Goal: Navigation & Orientation: Understand site structure

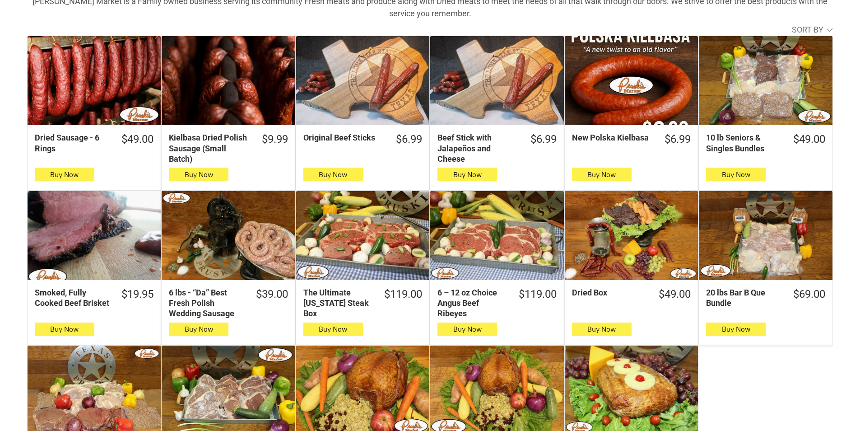
scroll to position [271, 0]
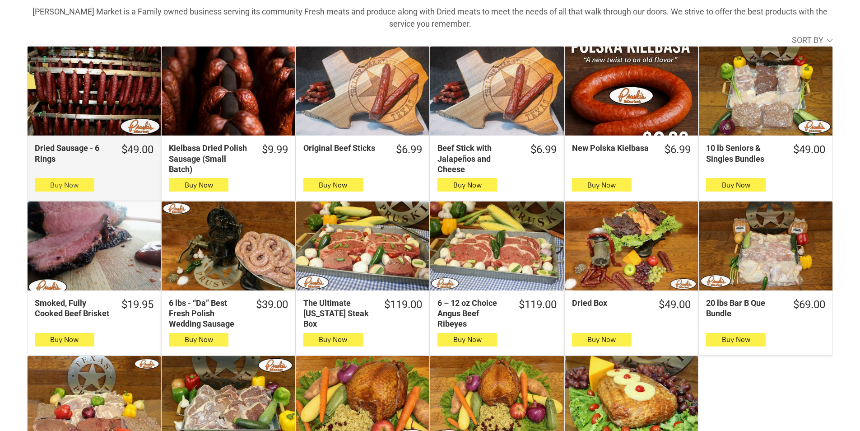
click at [65, 184] on icon "button" at bounding box center [64, 184] width 9 height 11
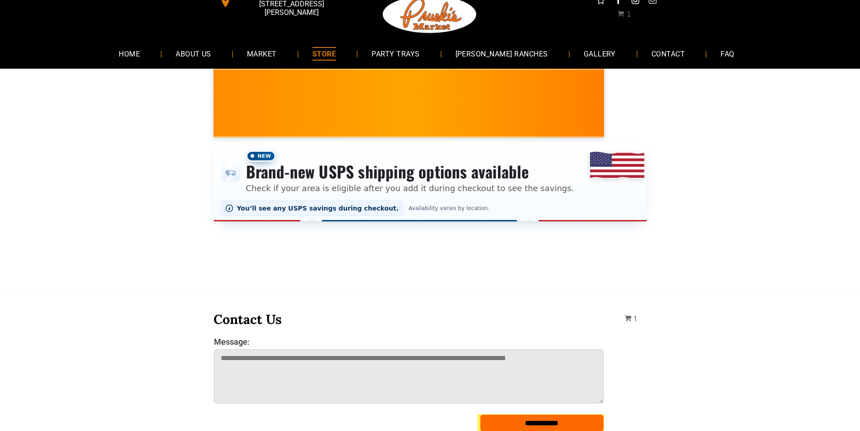
scroll to position [0, 0]
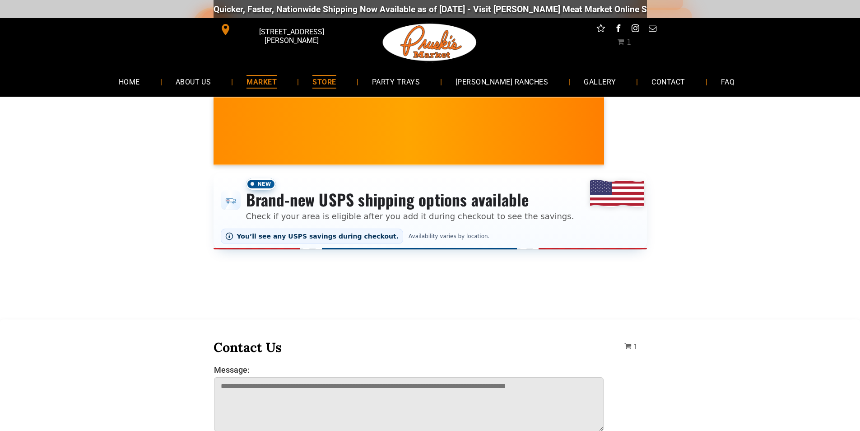
click at [276, 77] on span "MARKET" at bounding box center [262, 81] width 30 height 13
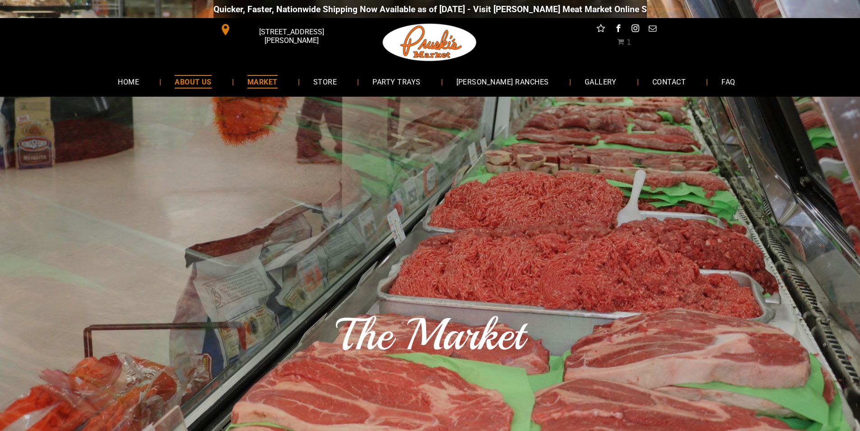
click at [222, 89] on link "ABOUT US" at bounding box center [193, 82] width 64 height 24
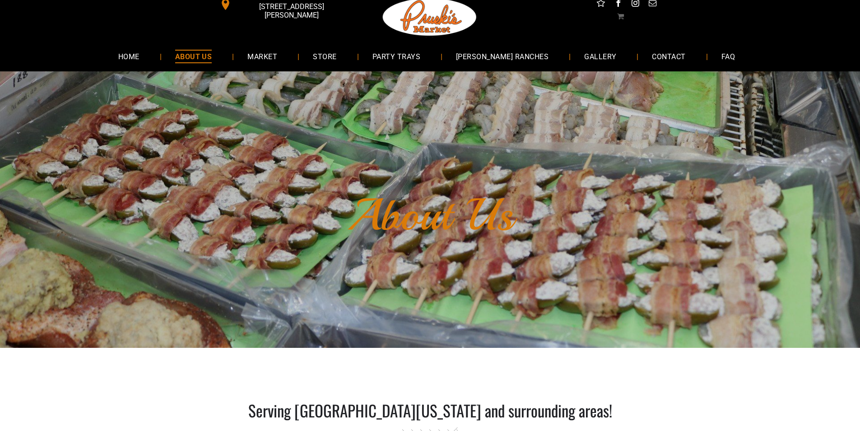
scroll to position [45, 0]
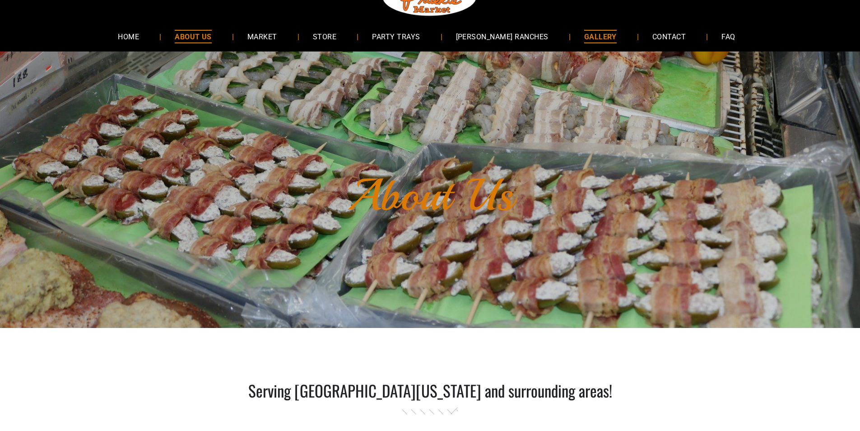
click at [606, 32] on link "GALLERY" at bounding box center [601, 36] width 60 height 24
